Goal: Information Seeking & Learning: Compare options

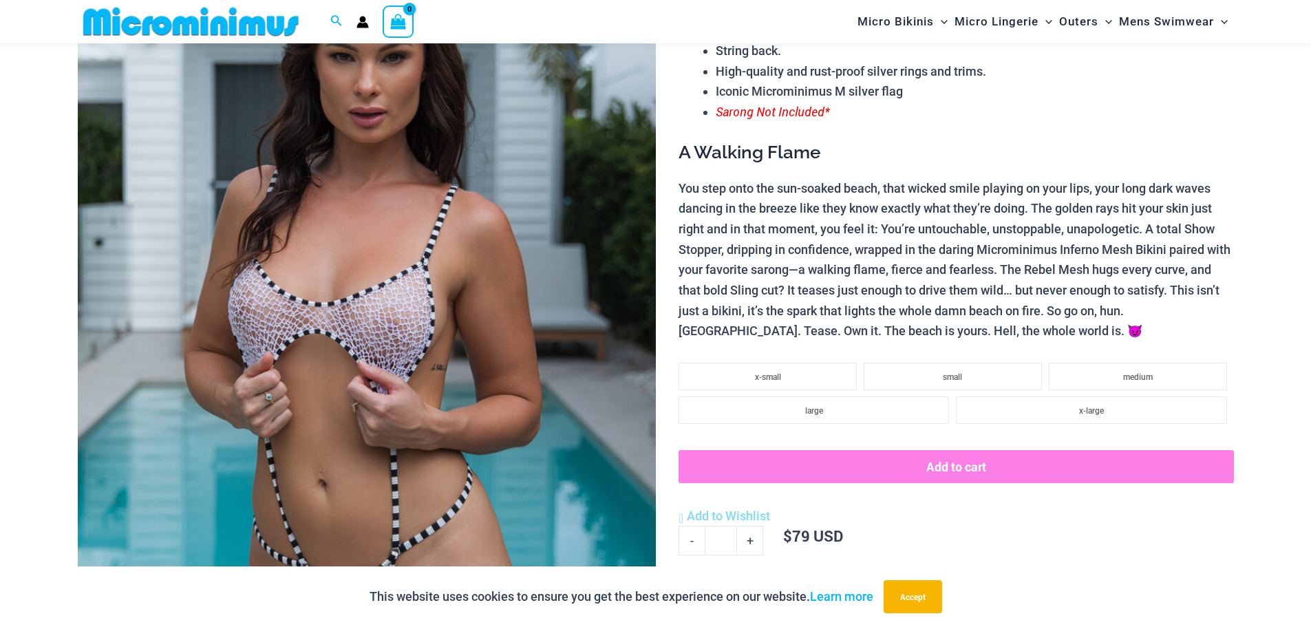
scroll to position [379, 0]
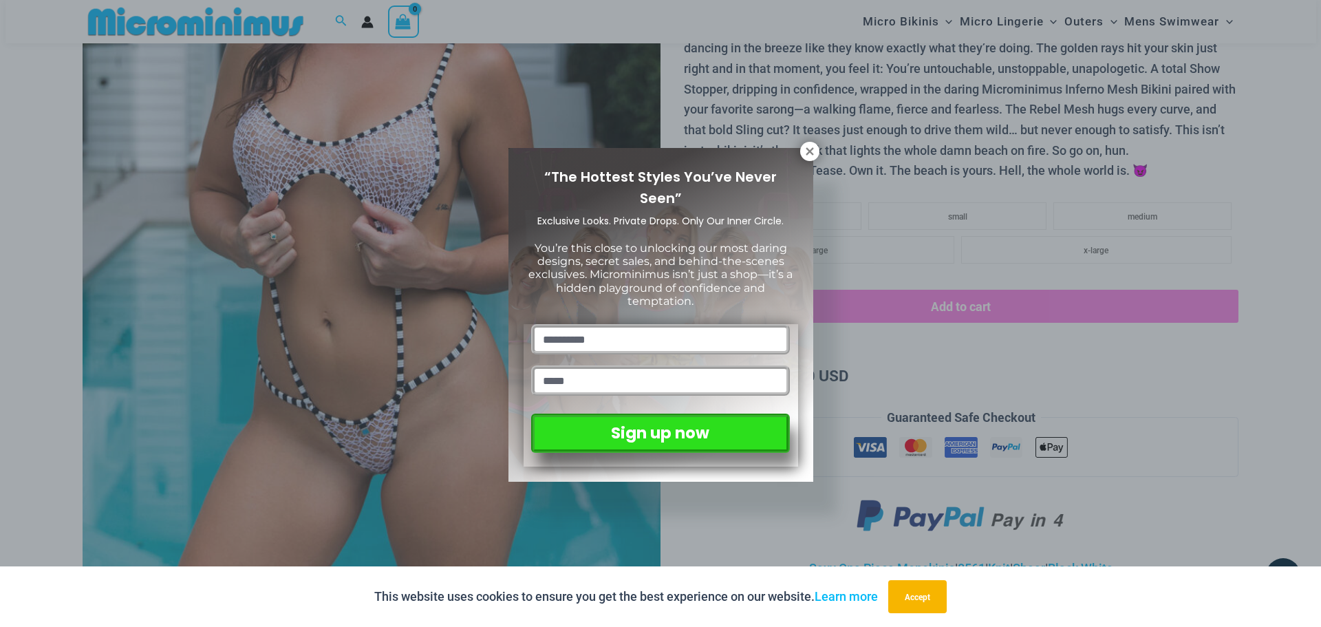
click at [813, 149] on icon at bounding box center [810, 151] width 8 height 8
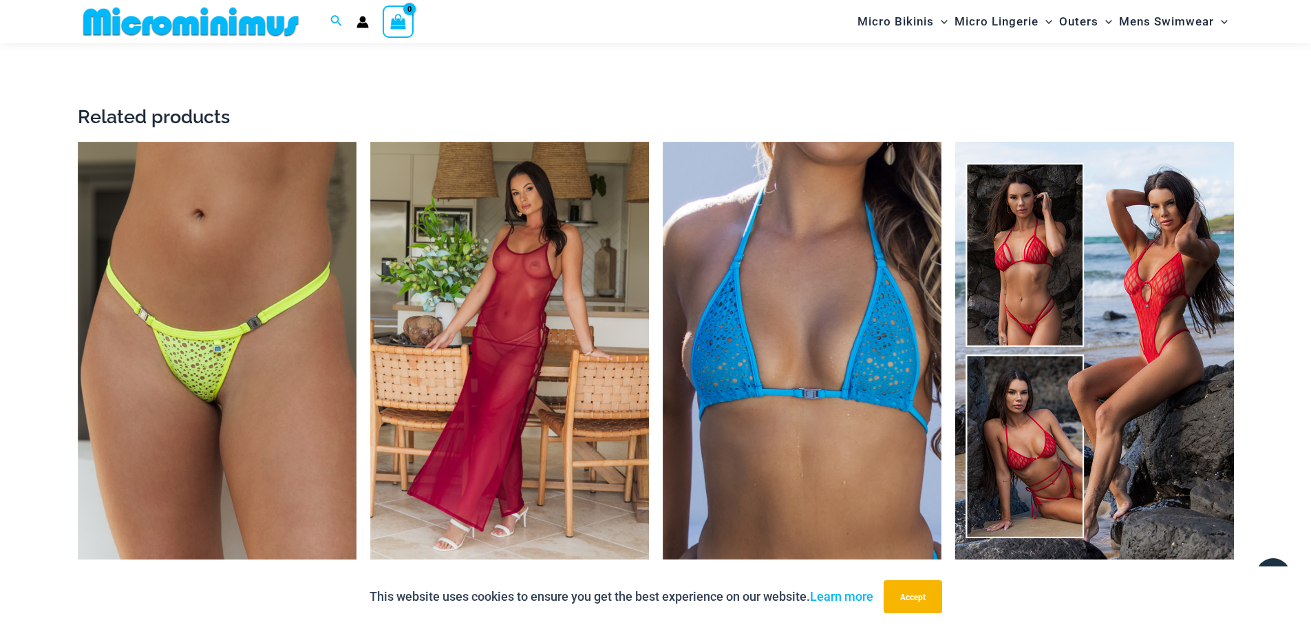
scroll to position [2330, 0]
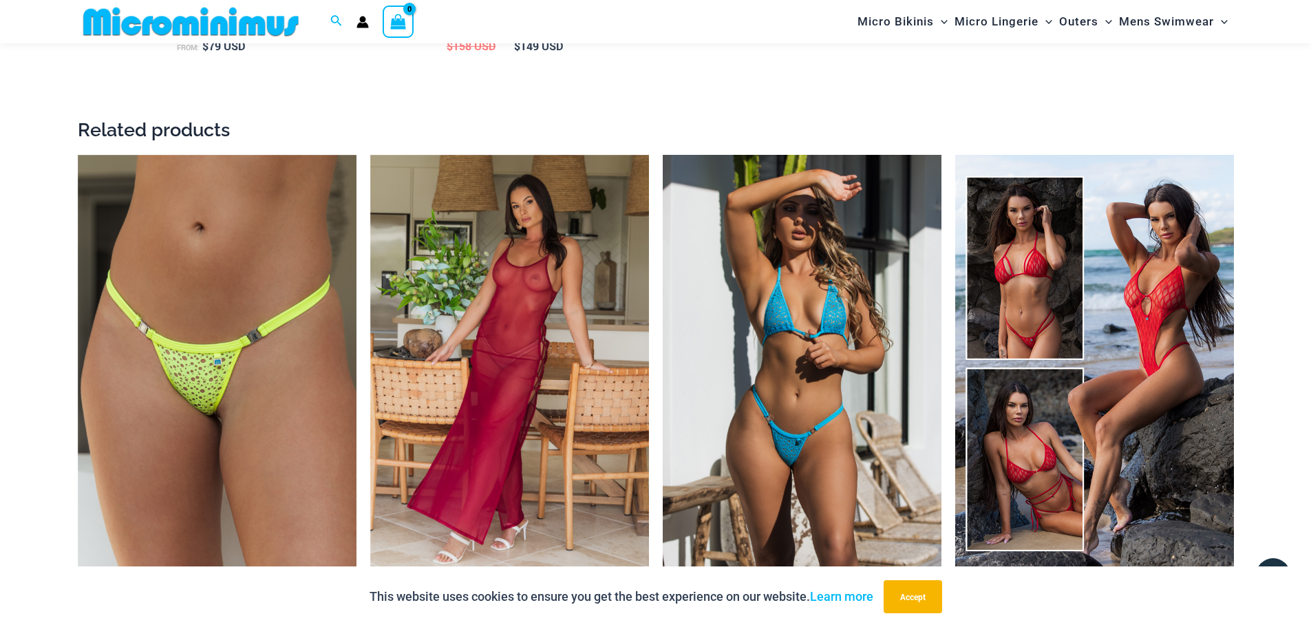
click at [798, 295] on img at bounding box center [802, 364] width 279 height 418
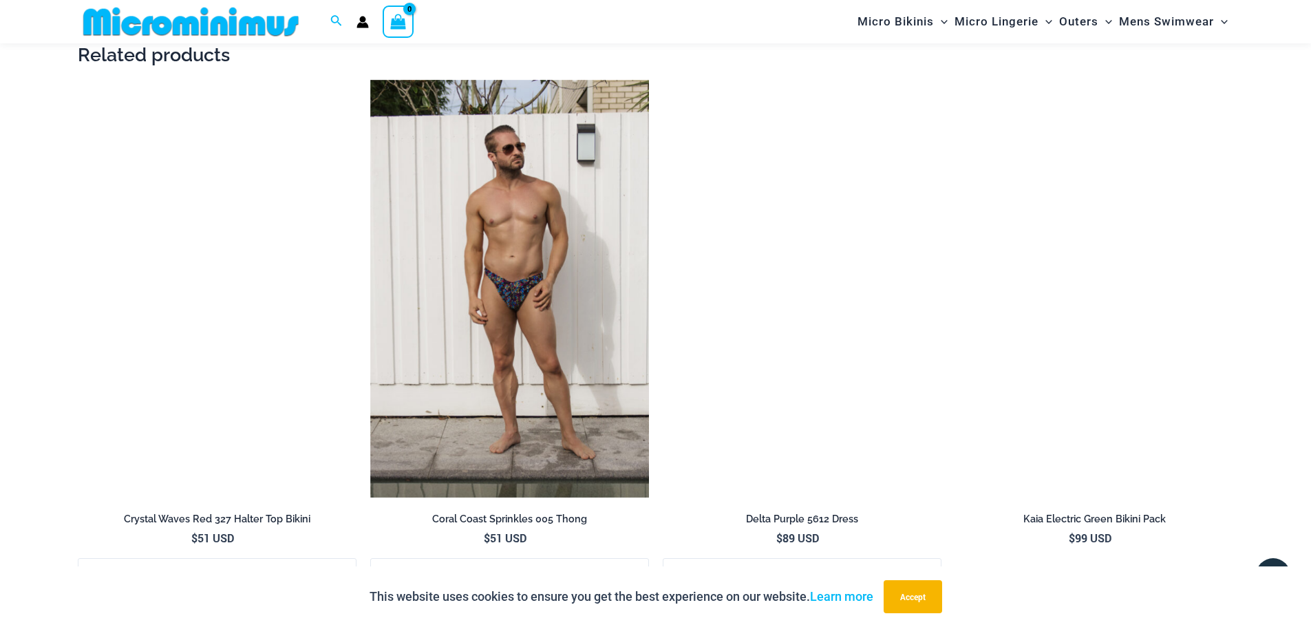
scroll to position [2659, 0]
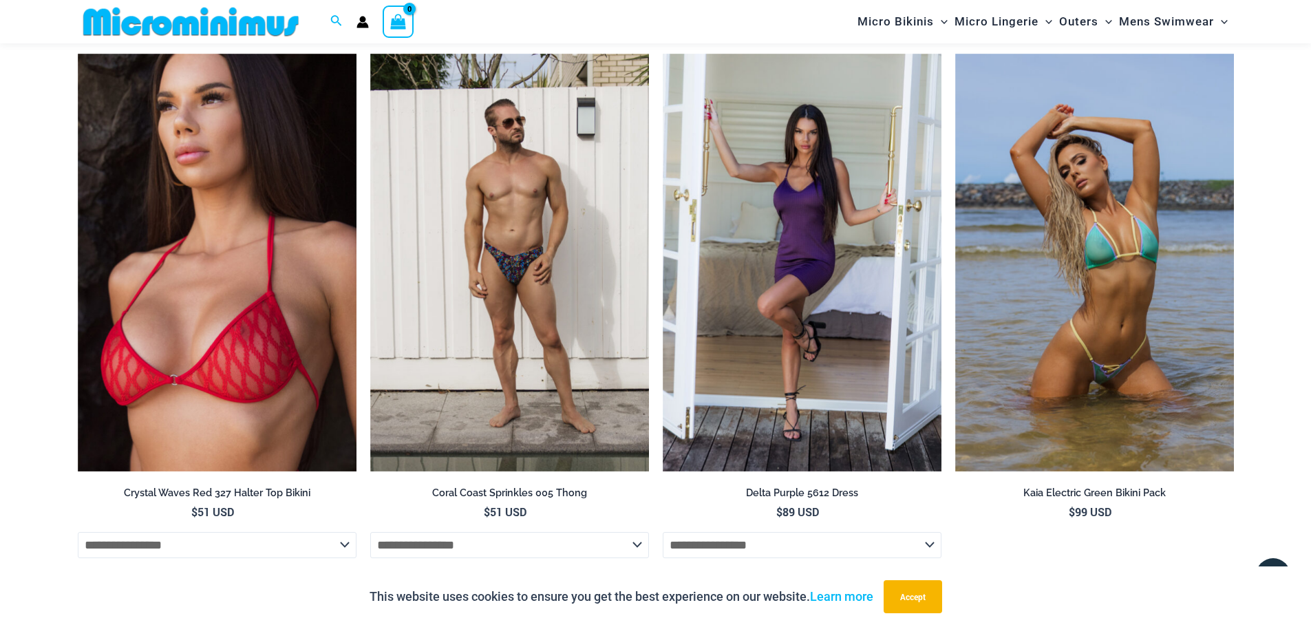
drag, startPoint x: 1316, startPoint y: 31, endPoint x: 1301, endPoint y: 311, distance: 280.5
click at [1301, 311] on html "Skip to content Search for: Search Search No products in the cart. No products …" at bounding box center [655, 260] width 1311 height 5838
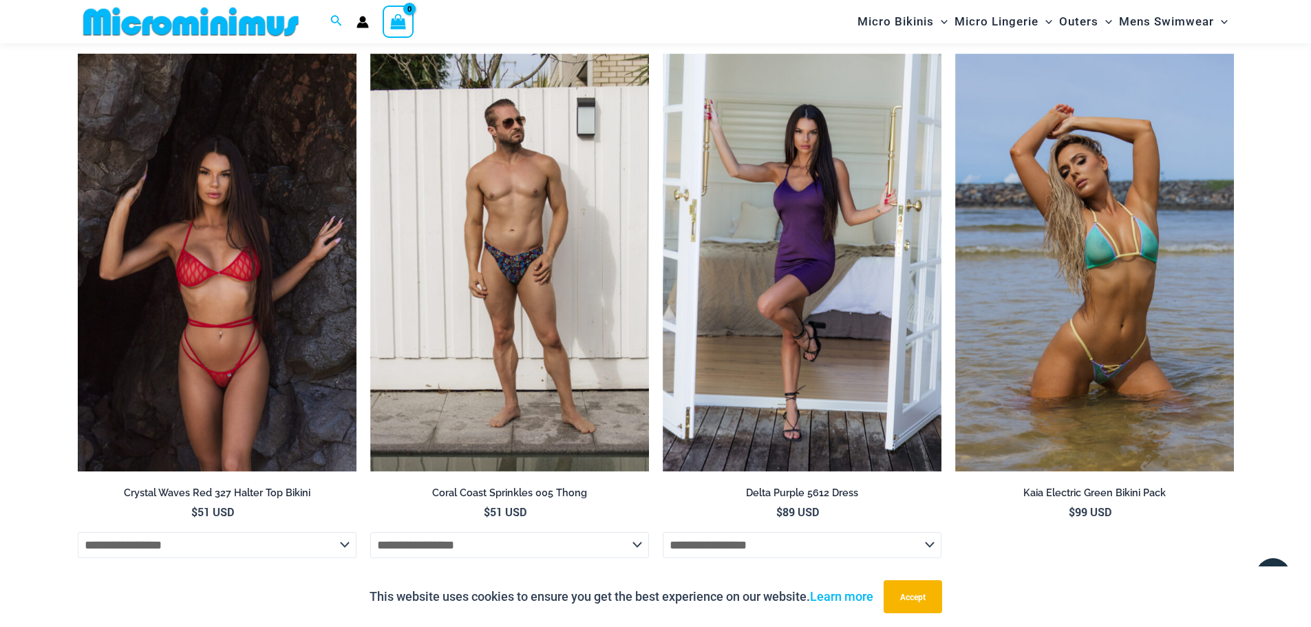
click at [173, 213] on img at bounding box center [217, 263] width 279 height 418
